Goal: Task Accomplishment & Management: Use online tool/utility

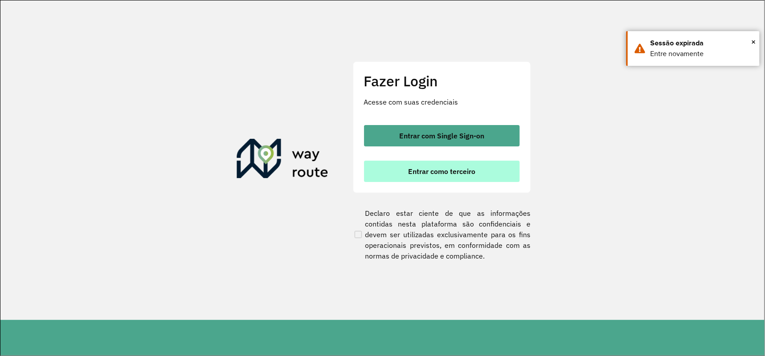
click at [490, 166] on button "Entrar como terceiro" at bounding box center [442, 171] width 156 height 21
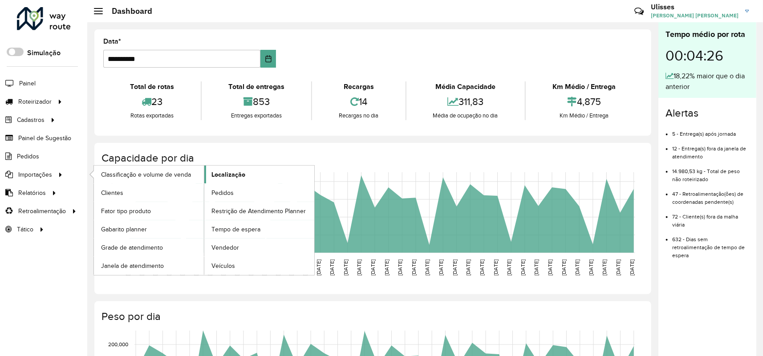
click at [244, 179] on span "Localização" at bounding box center [229, 174] width 34 height 9
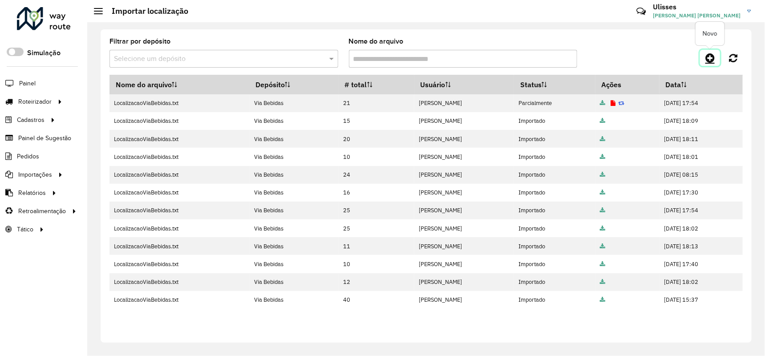
click at [708, 55] on icon at bounding box center [710, 58] width 9 height 11
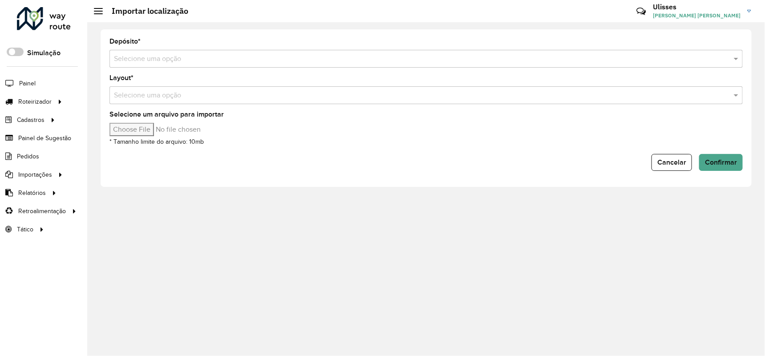
click at [179, 57] on input "text" at bounding box center [417, 59] width 607 height 11
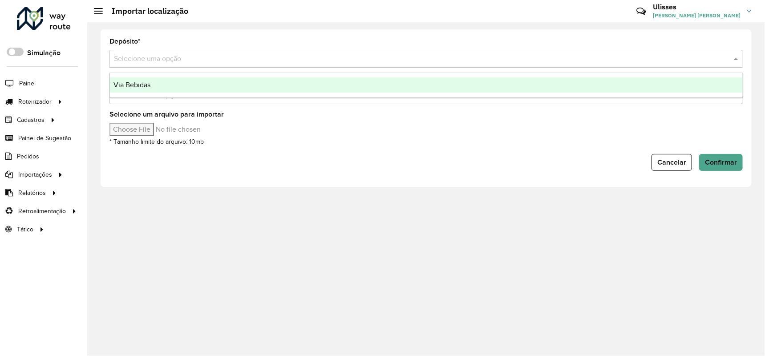
click at [174, 81] on div "Via Bebidas" at bounding box center [426, 84] width 633 height 15
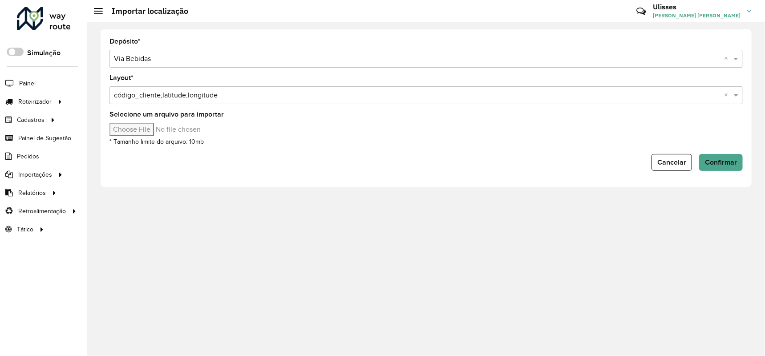
click at [157, 127] on input "Selecione um arquivo para importar" at bounding box center [185, 129] width 151 height 13
type input "**********"
click at [708, 169] on button "Confirmar" at bounding box center [722, 162] width 44 height 17
